Goal: Task Accomplishment & Management: Use online tool/utility

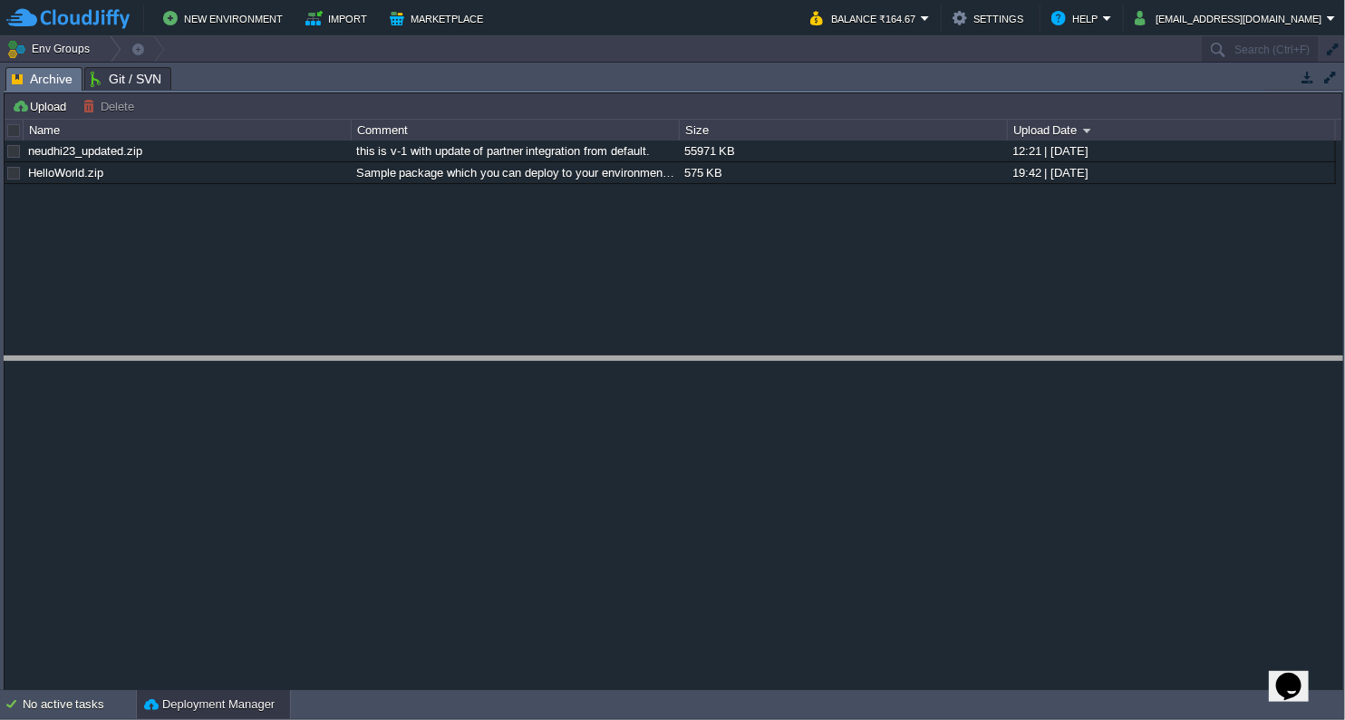
drag, startPoint x: 538, startPoint y: 83, endPoint x: 489, endPoint y: 374, distance: 294.2
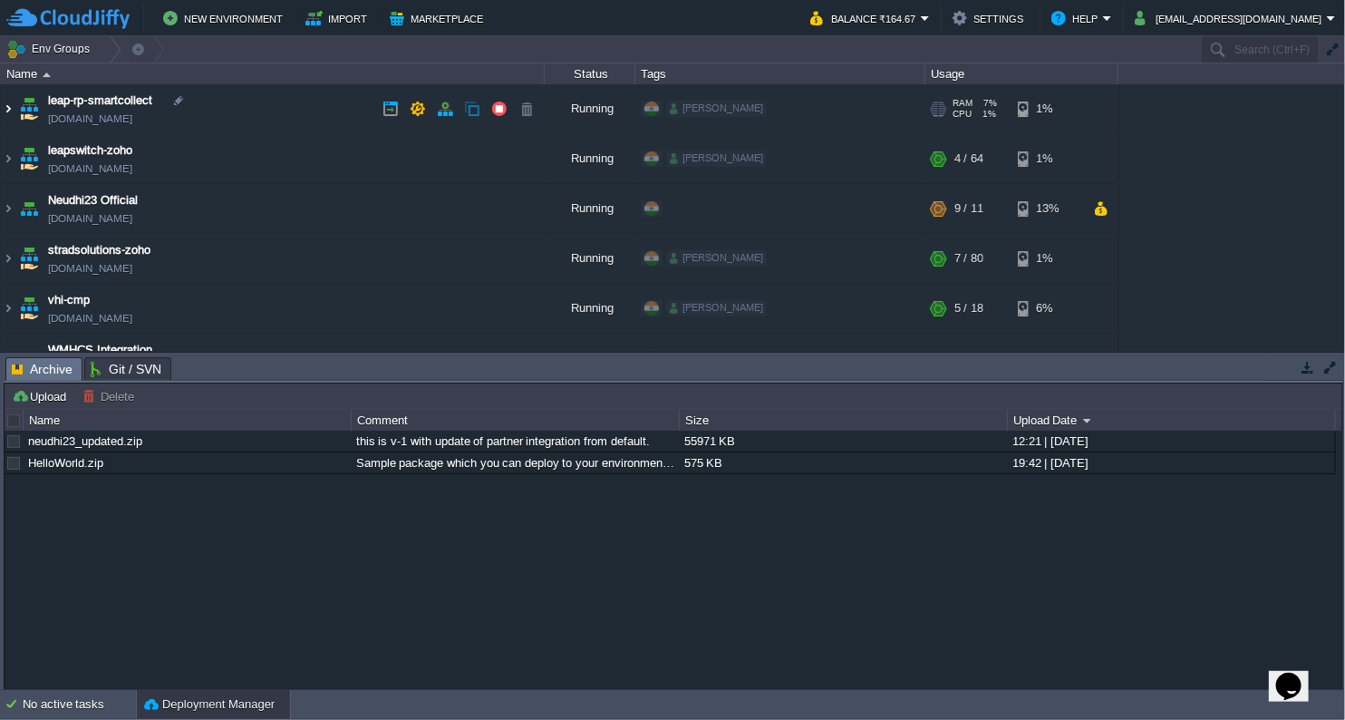
click at [9, 111] on img at bounding box center [8, 108] width 15 height 49
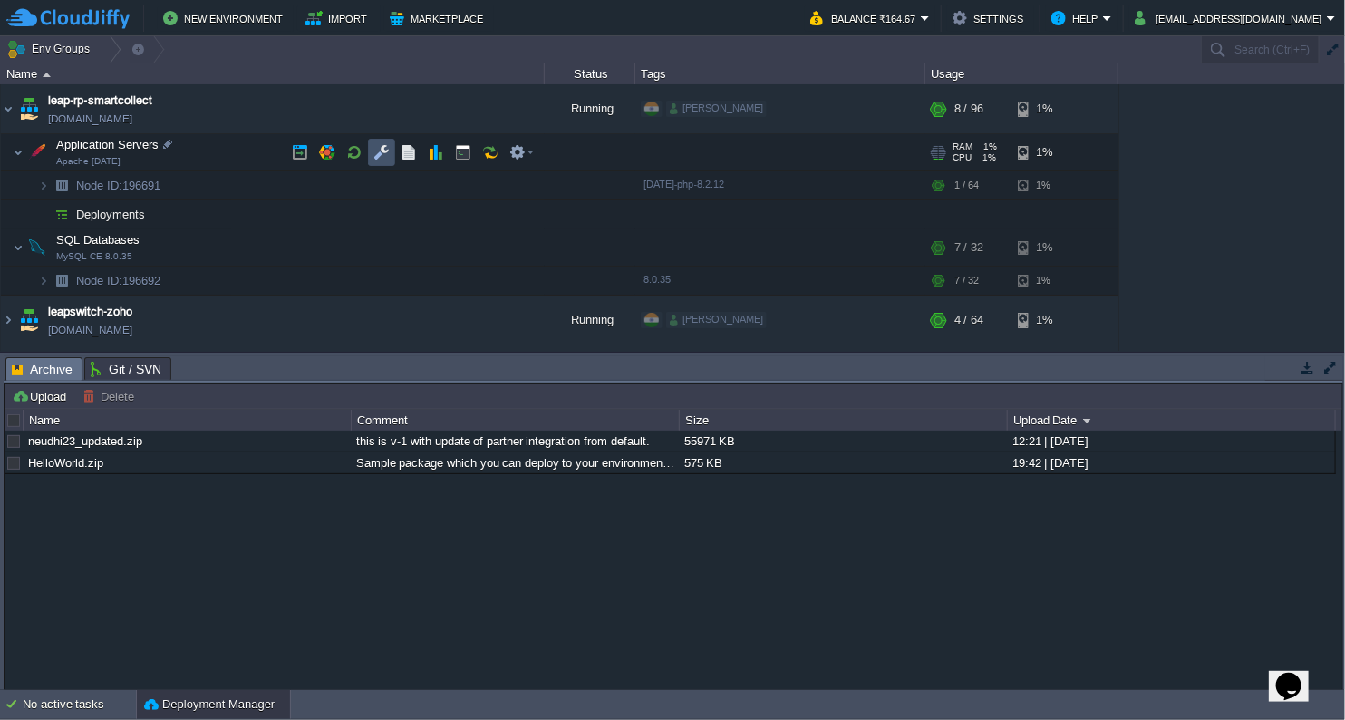
click at [384, 154] on button "button" at bounding box center [382, 152] width 16 height 16
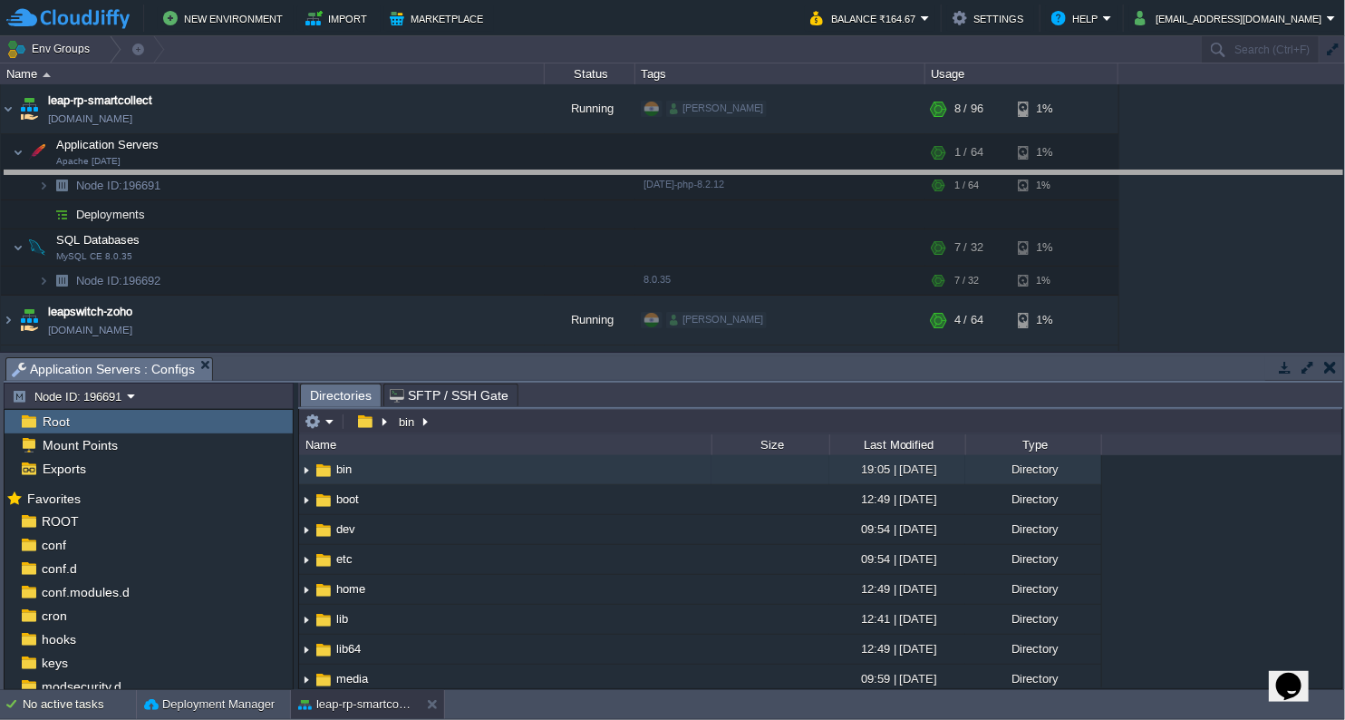
drag, startPoint x: 733, startPoint y: 376, endPoint x: 828, endPoint y: 127, distance: 266.9
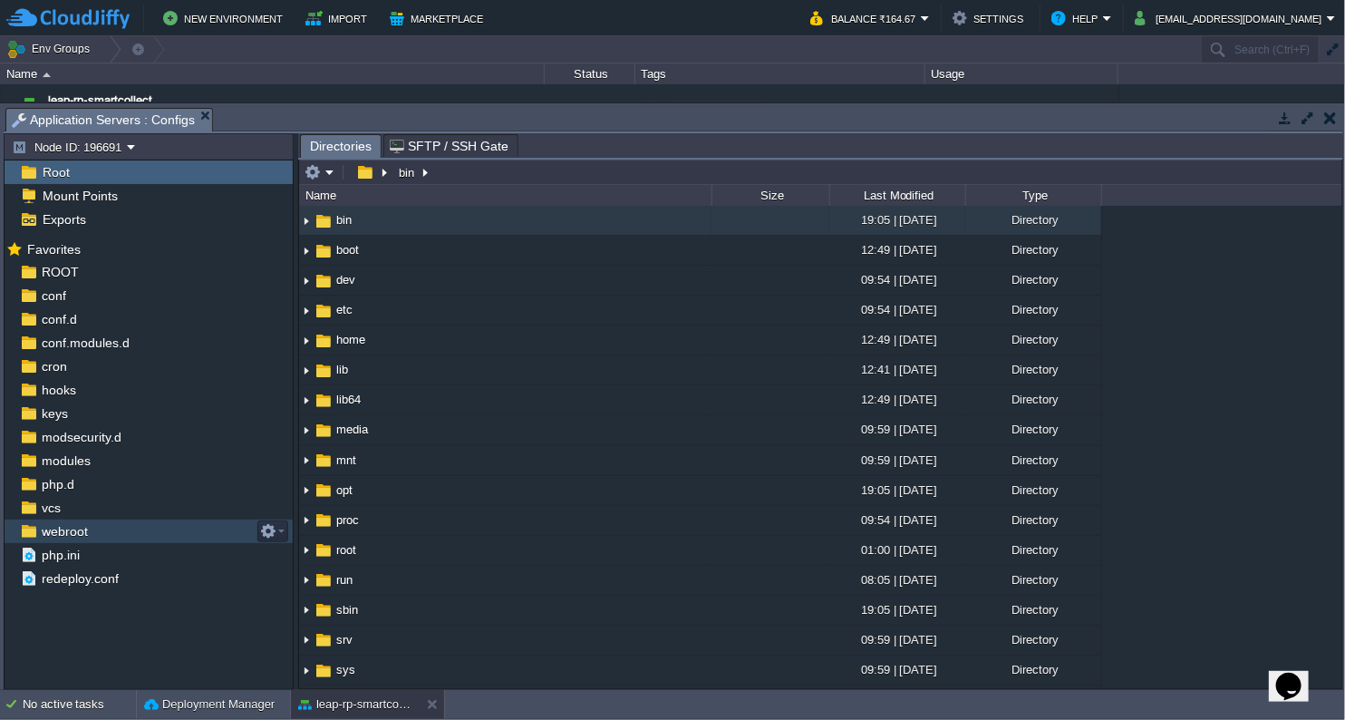
click at [52, 534] on span "webroot" at bounding box center [64, 531] width 53 height 16
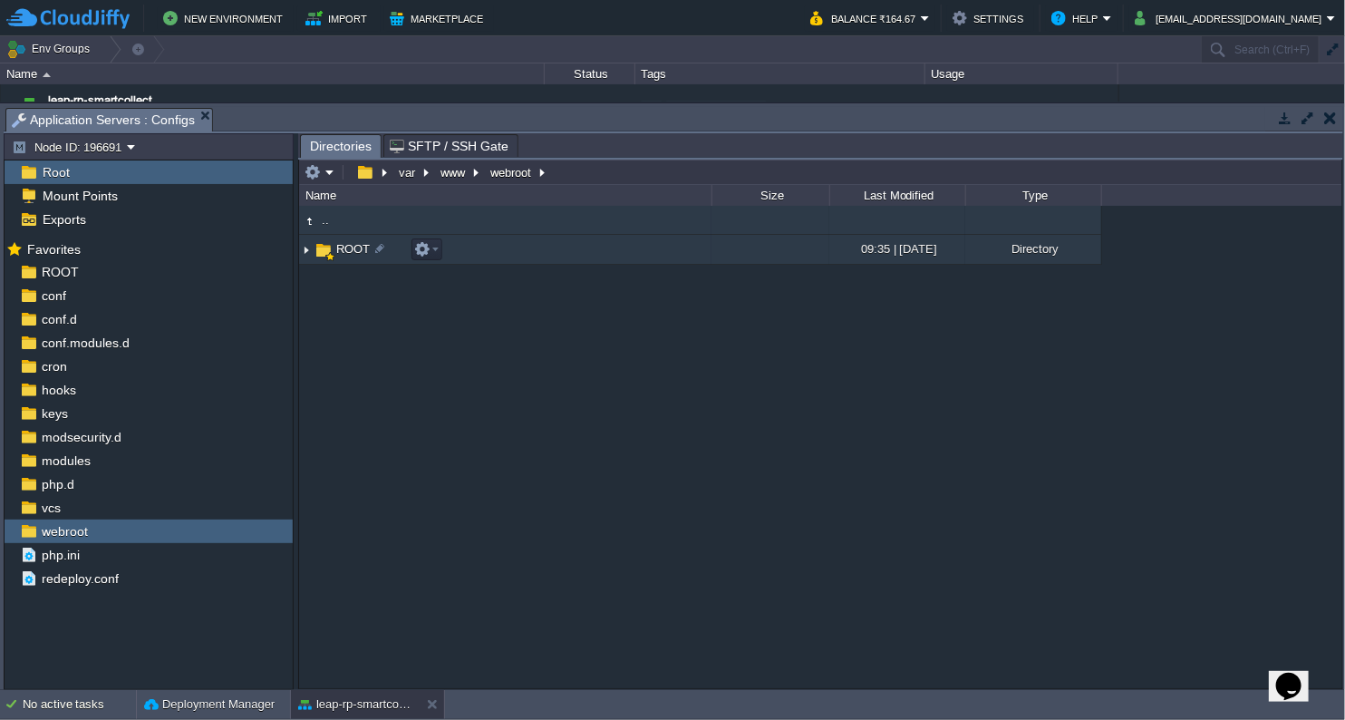
click at [305, 249] on img at bounding box center [306, 250] width 15 height 28
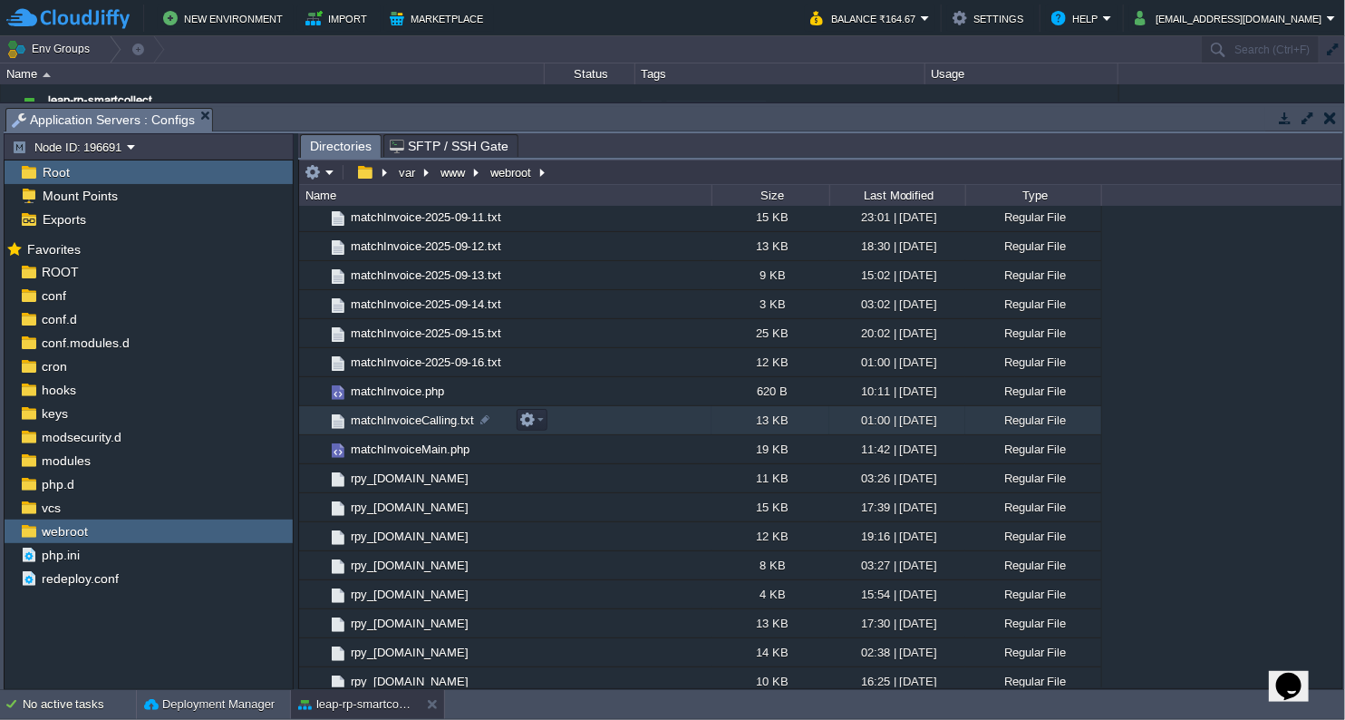
scroll to position [604, 0]
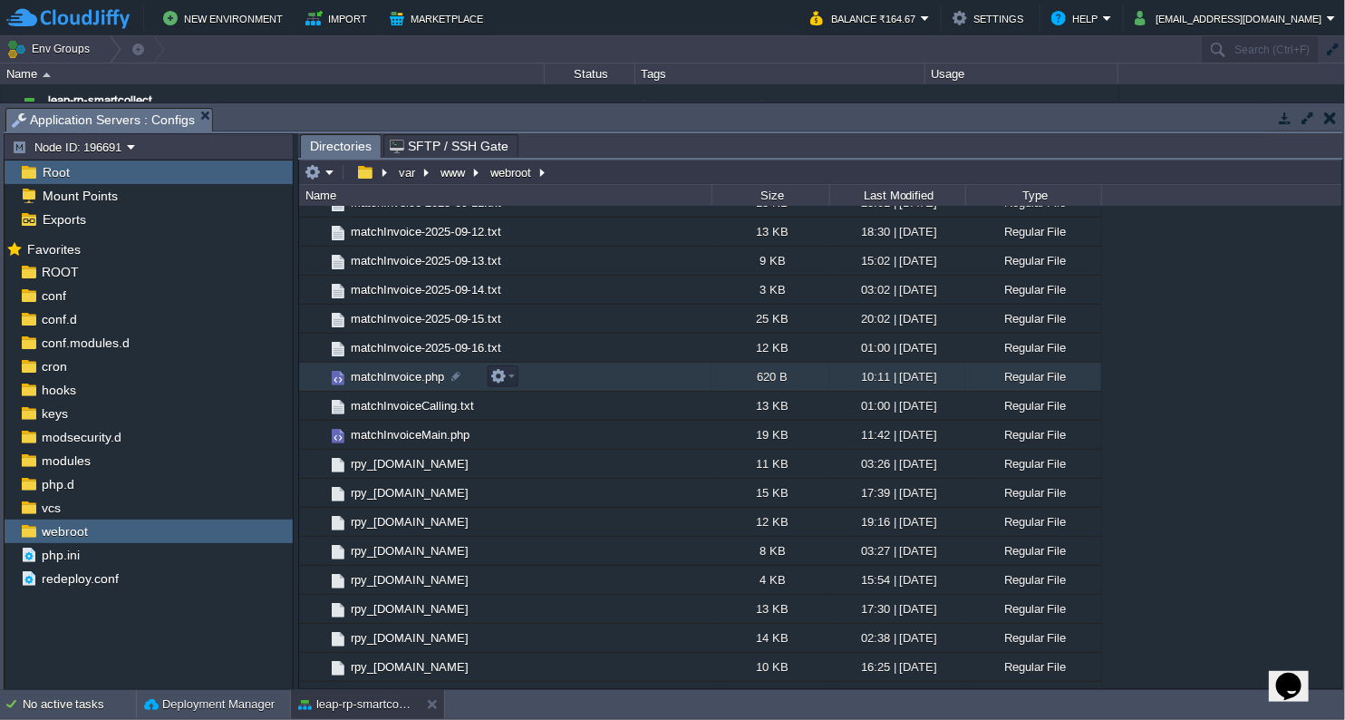
click at [400, 383] on span "matchInvoice.php" at bounding box center [397, 376] width 99 height 15
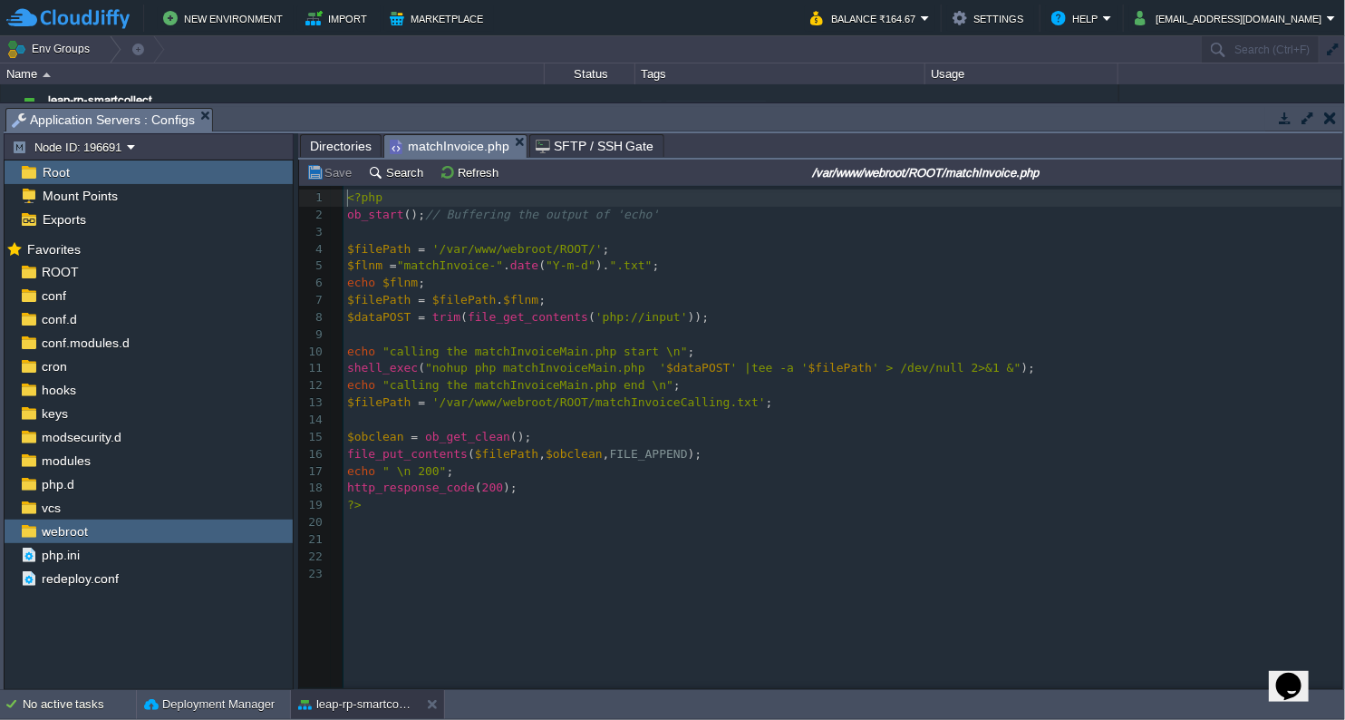
scroll to position [5, 0]
click at [335, 139] on span "Directories" at bounding box center [341, 146] width 62 height 22
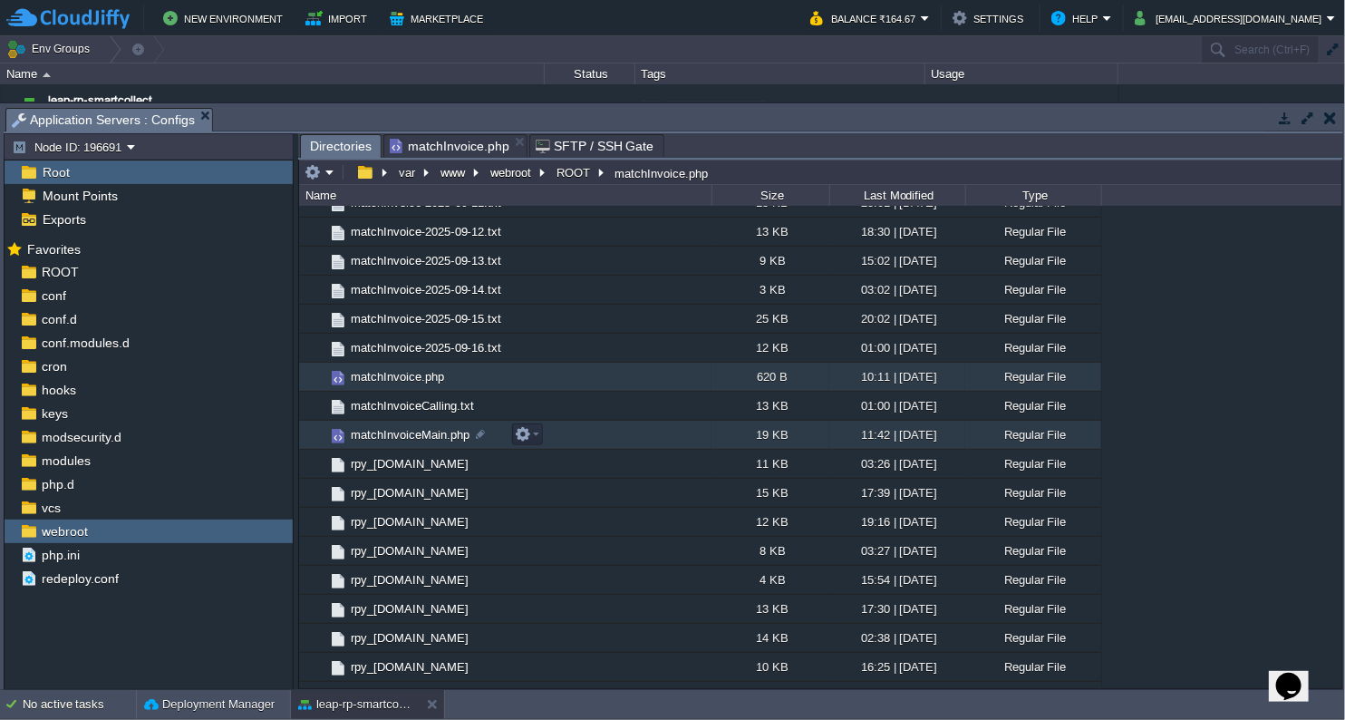
click at [413, 437] on span "matchInvoiceMain.php" at bounding box center [410, 434] width 124 height 15
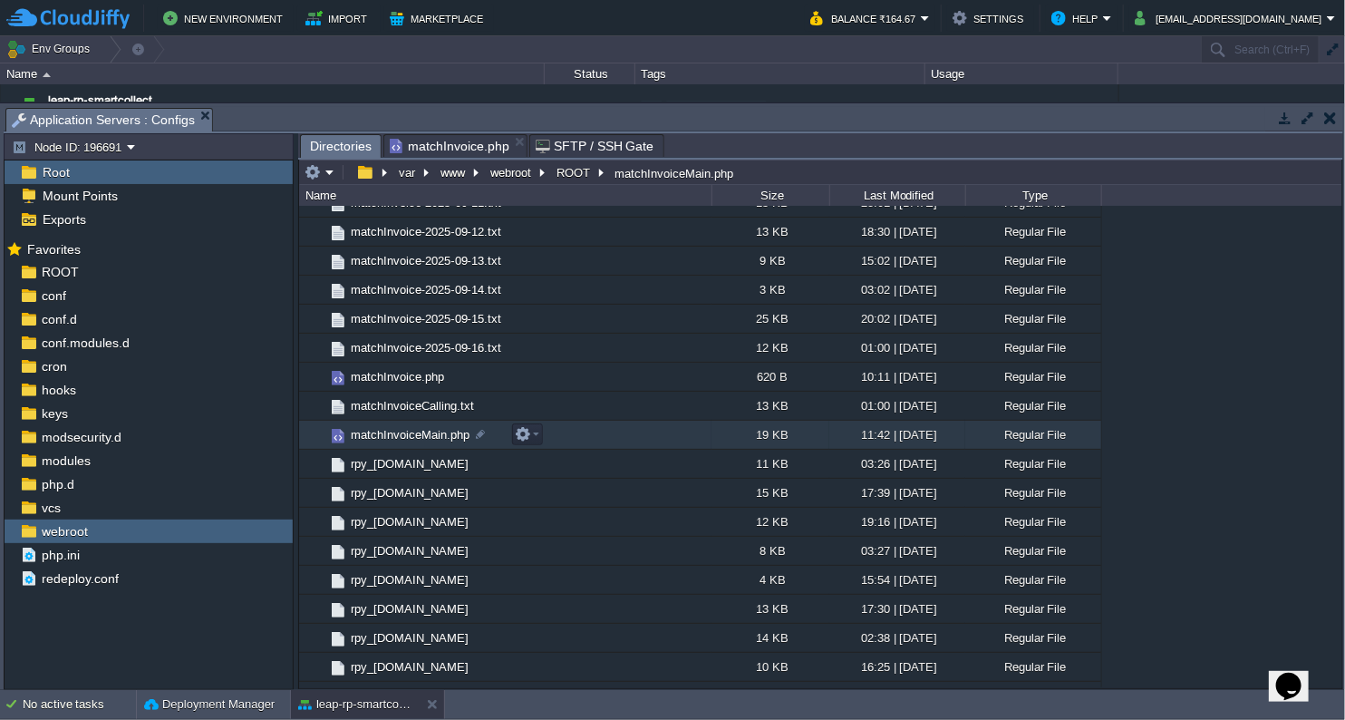
click at [413, 437] on span "matchInvoiceMain.php" at bounding box center [410, 434] width 124 height 15
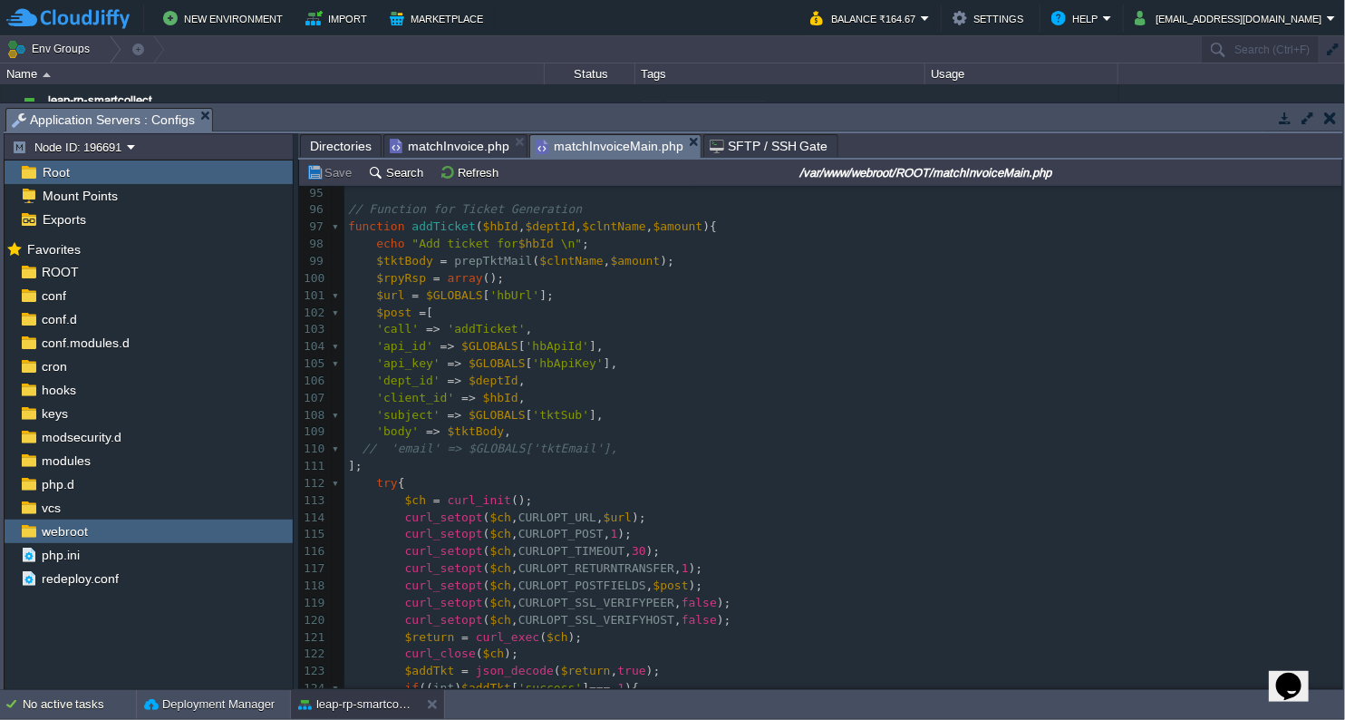
scroll to position [0, 0]
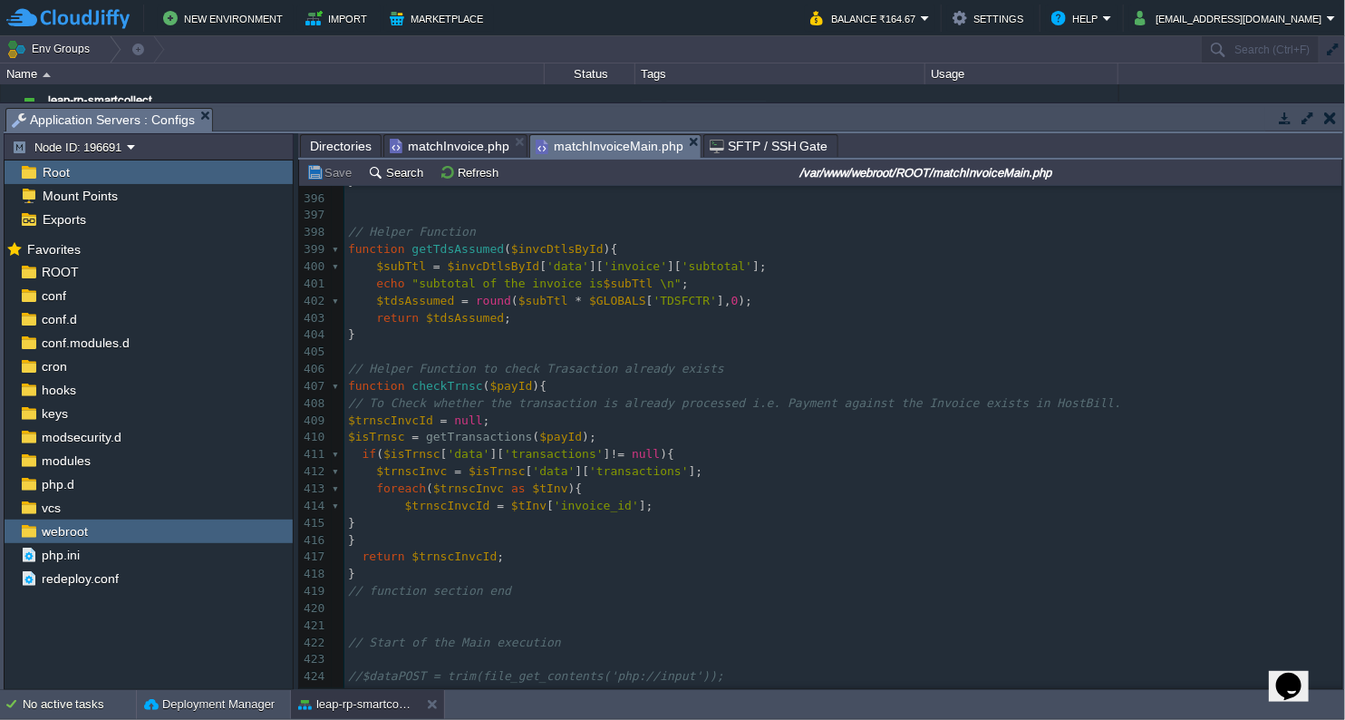
click at [443, 251] on div "580 <?php 391 } 392 } 393 } 394 return $tdsAmnt ; 395 } 396 ​ 397 ​ 398 // Help…" at bounding box center [844, 531] width 998 height 854
type textarea "getTdsAssumed"
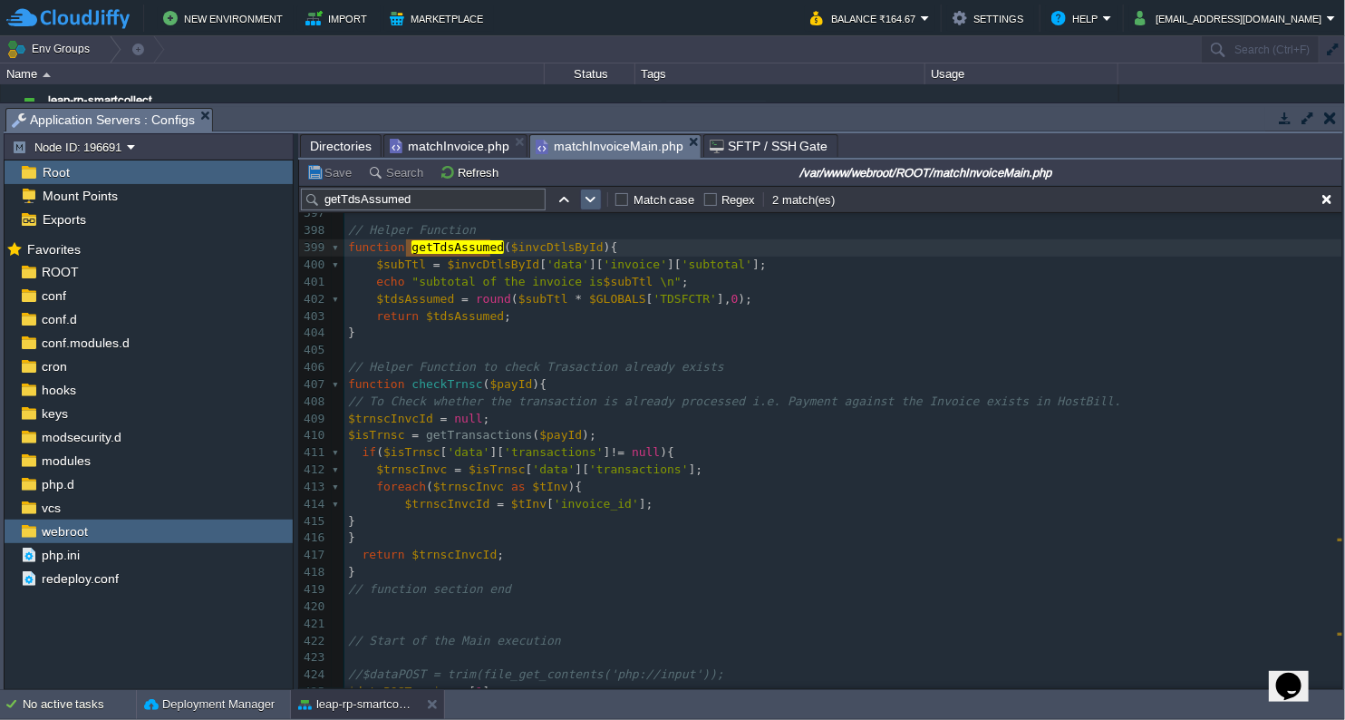
click at [586, 209] on td at bounding box center [591, 200] width 22 height 22
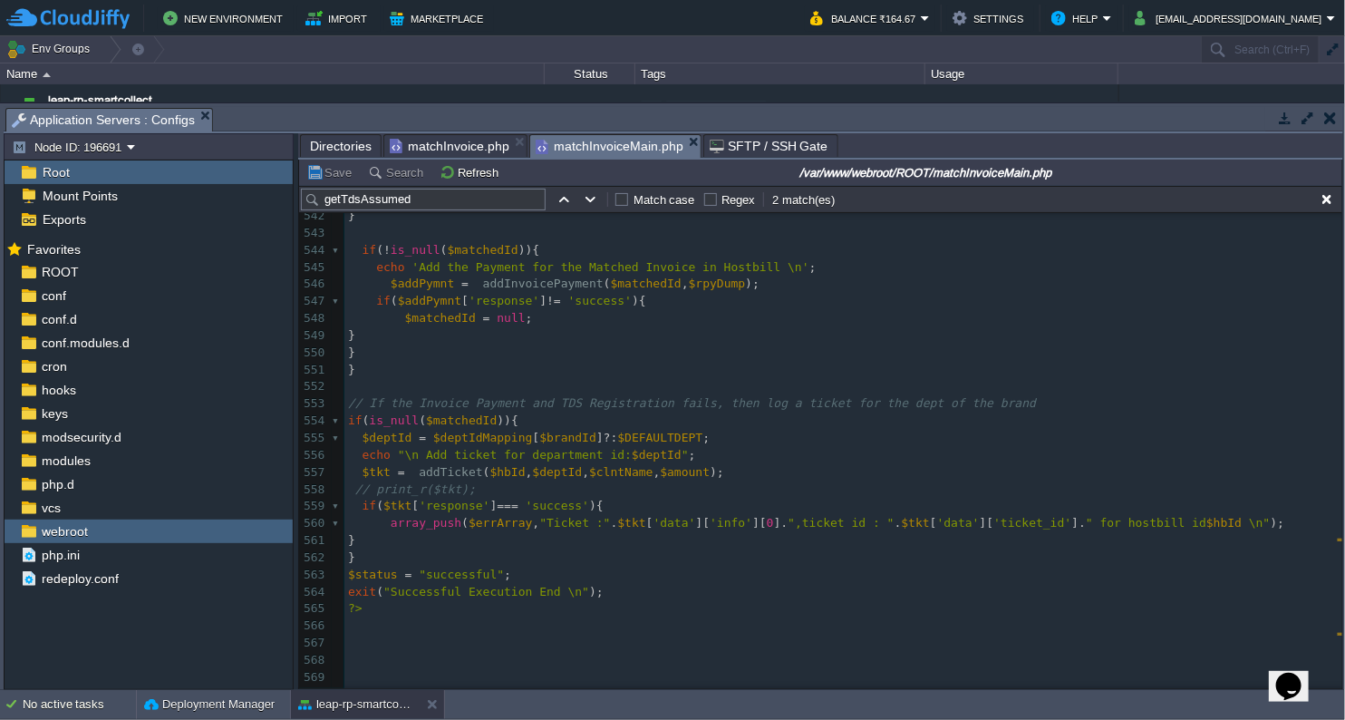
scroll to position [9350, 0]
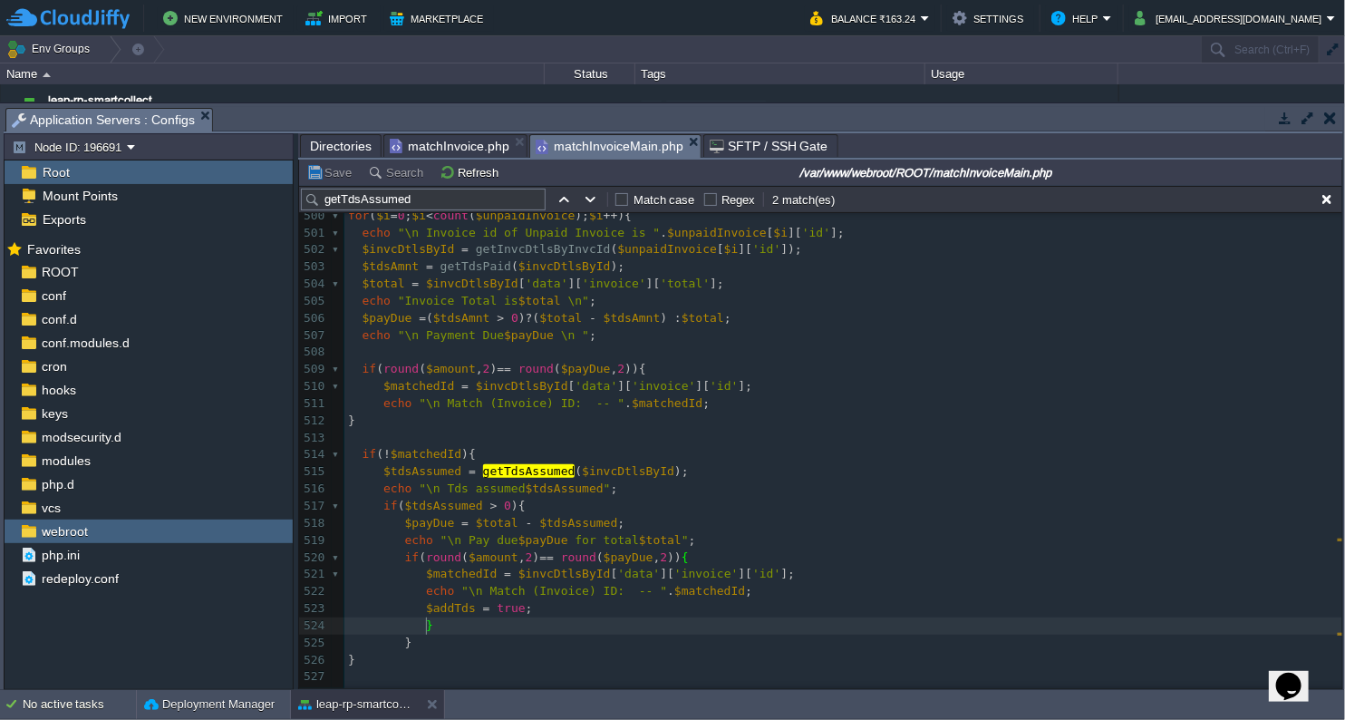
drag, startPoint x: 910, startPoint y: 626, endPoint x: 857, endPoint y: 628, distance: 53.6
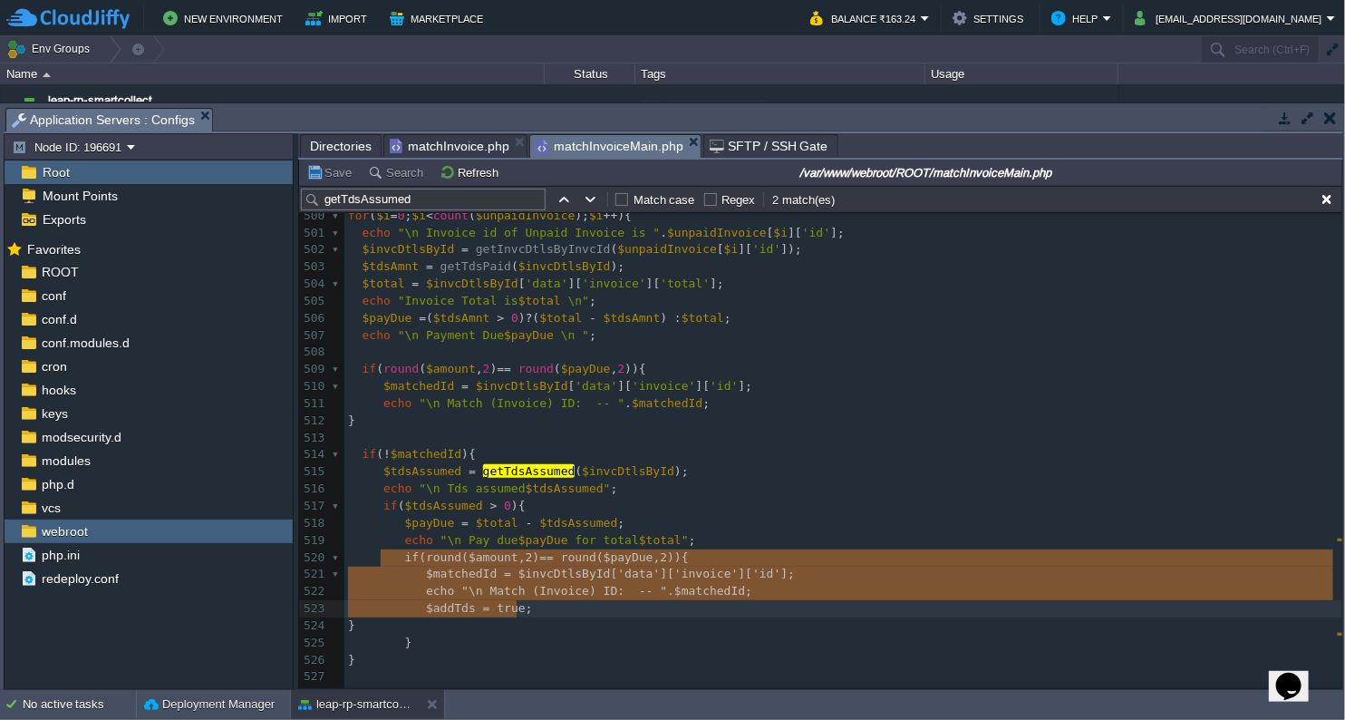
type textarea "if(round($amount, 2) == round($payDue,2)){ $matchedId = $invcDtlsById['data']['…"
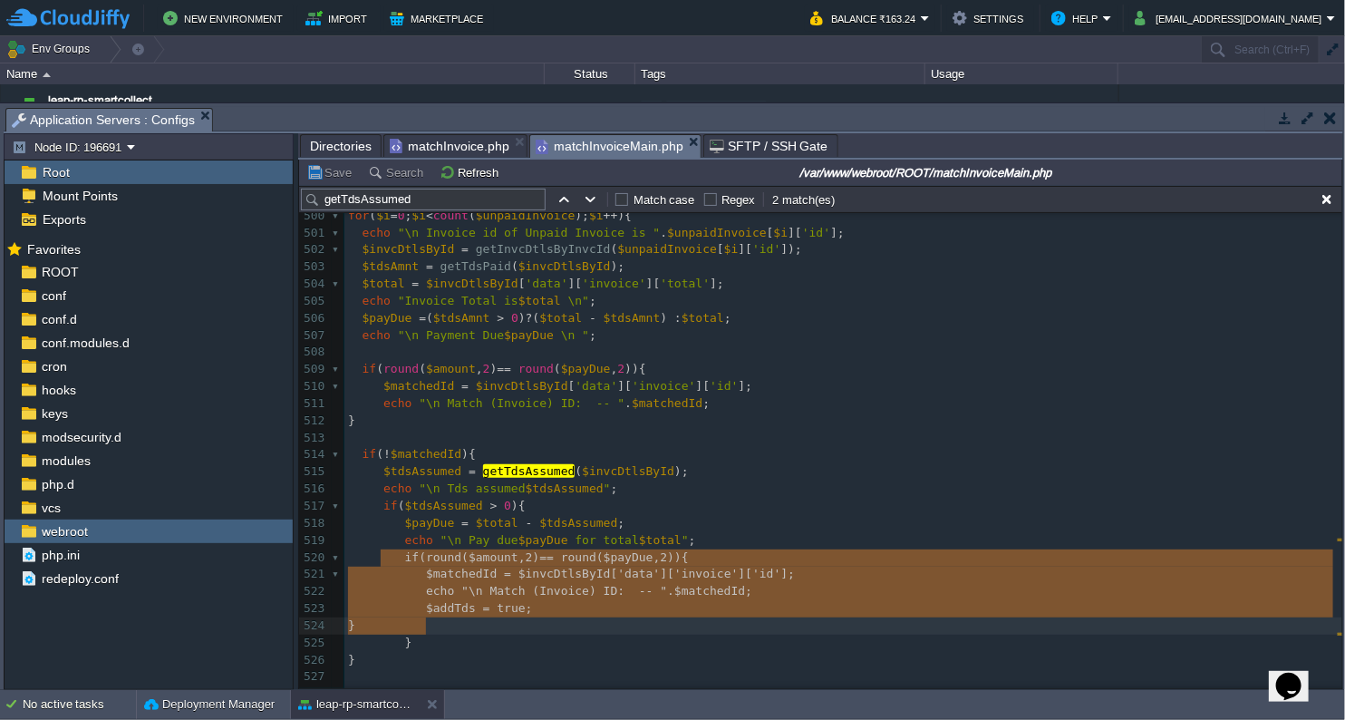
drag, startPoint x: 378, startPoint y: 551, endPoint x: 733, endPoint y: 618, distance: 361.7
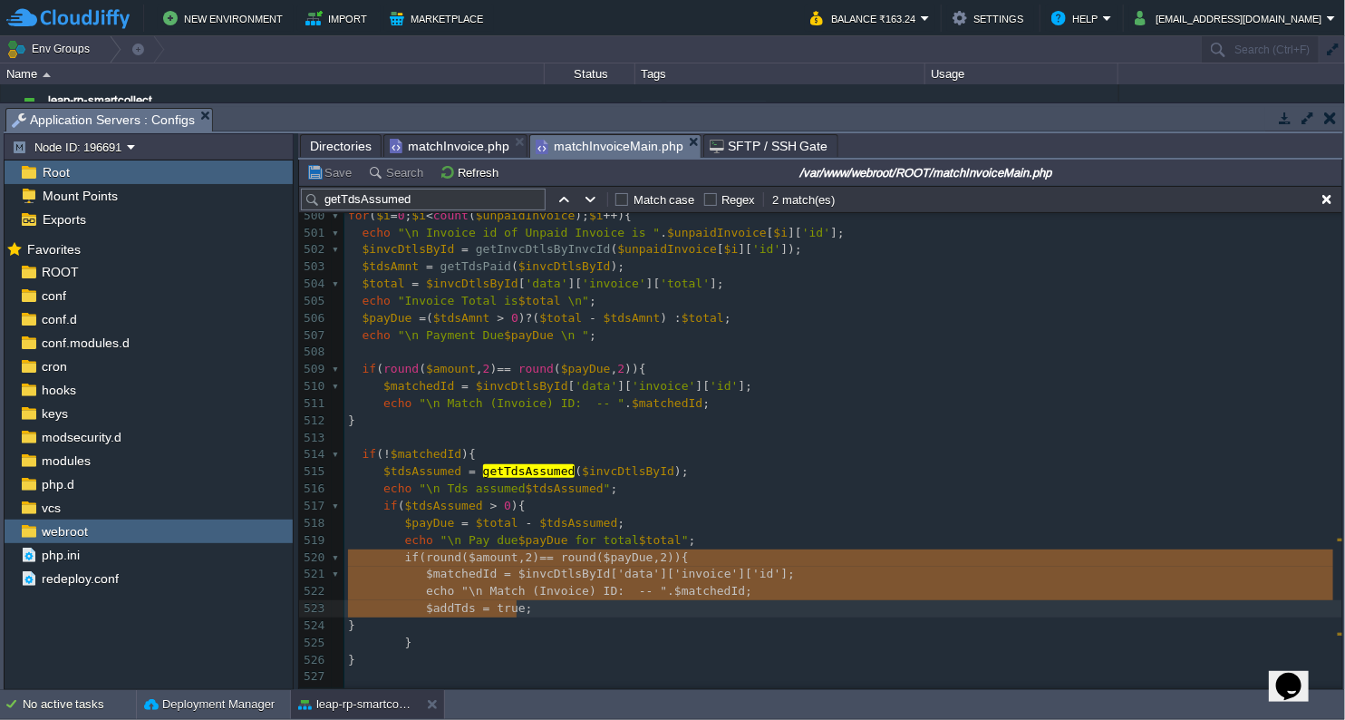
type textarea "if(round($amount, 2) == round($payDue,2)){ $matchedId = $invcDtlsById['data']['…"
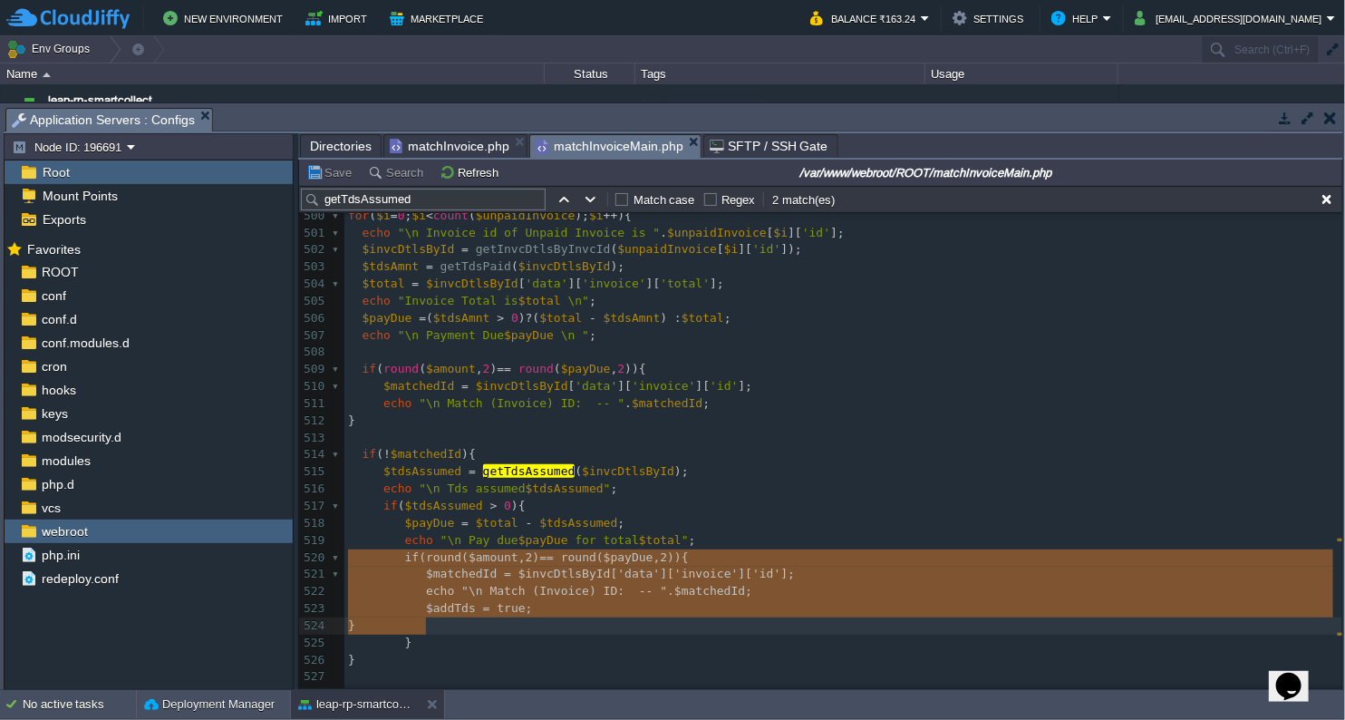
drag, startPoint x: 349, startPoint y: 552, endPoint x: 541, endPoint y: 628, distance: 206.8
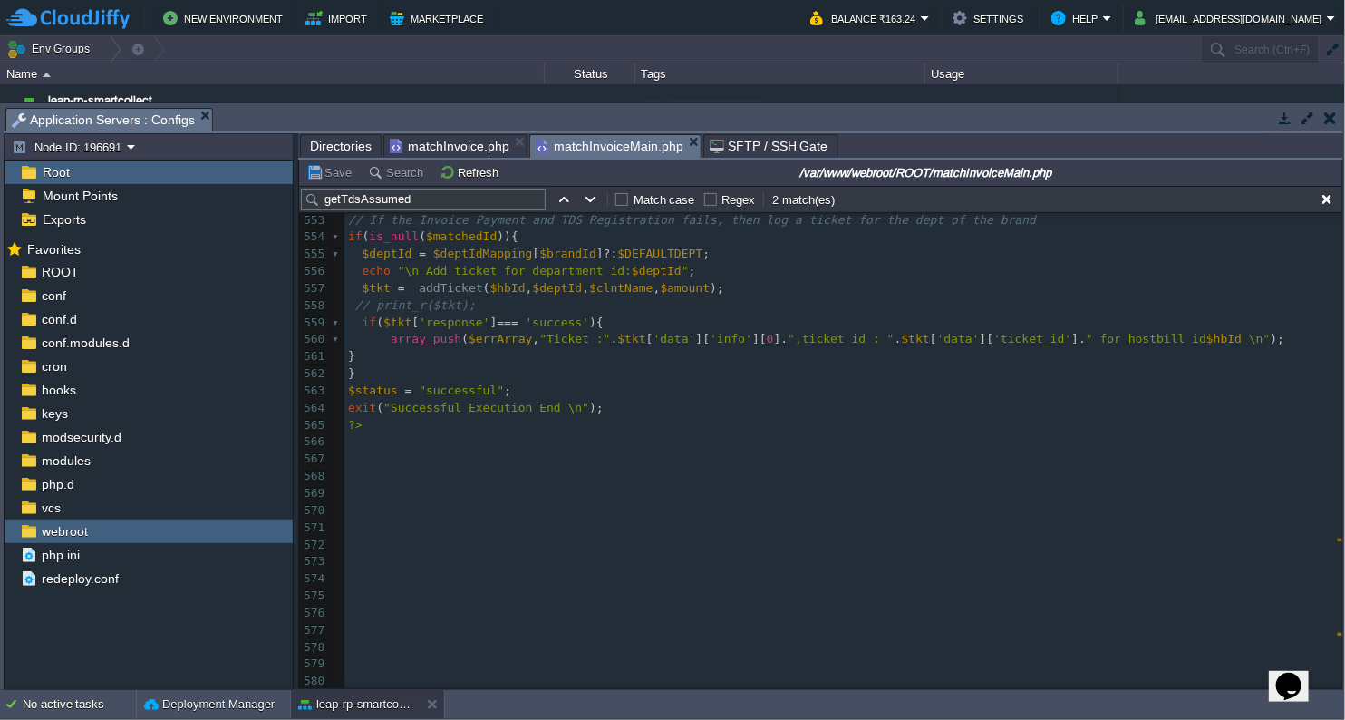
scroll to position [9106, 0]
